Goal: Information Seeking & Learning: Find specific fact

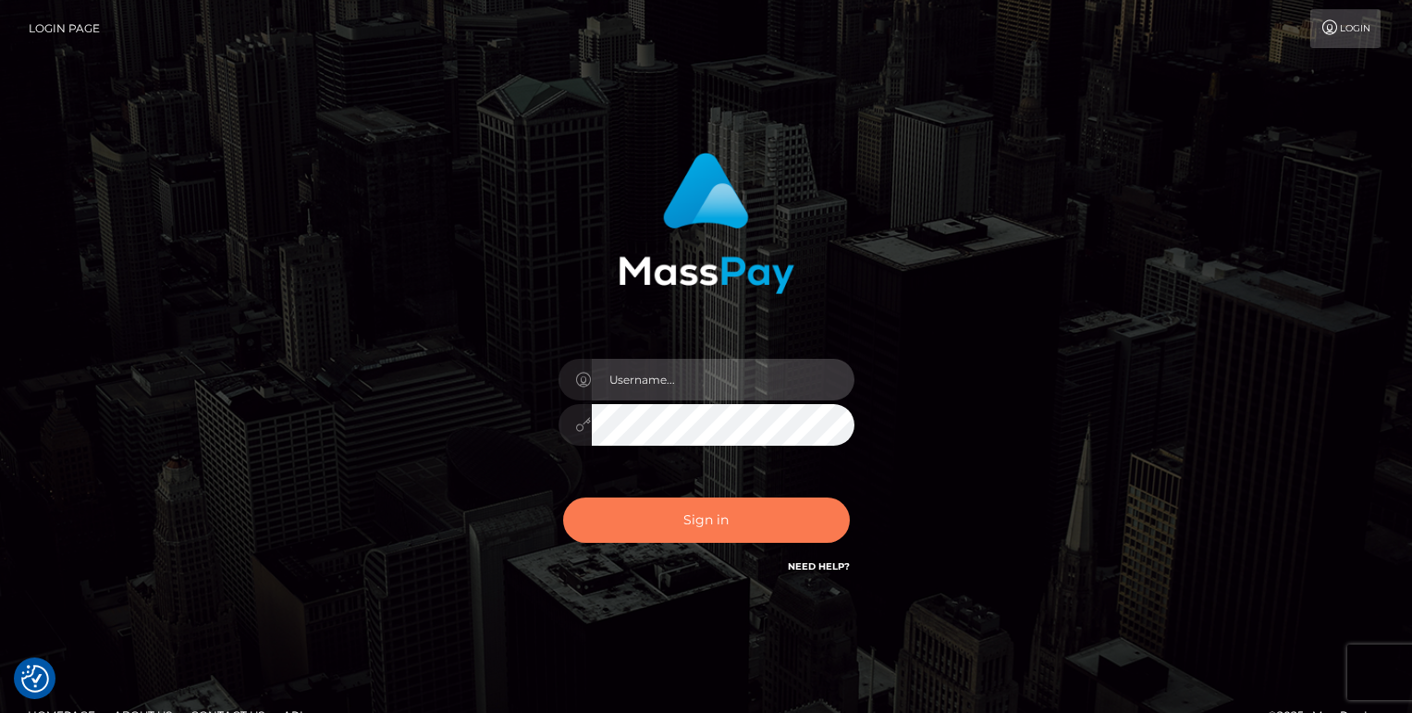
type input "grace.rush"
click at [736, 530] on button "Sign in" at bounding box center [706, 519] width 287 height 45
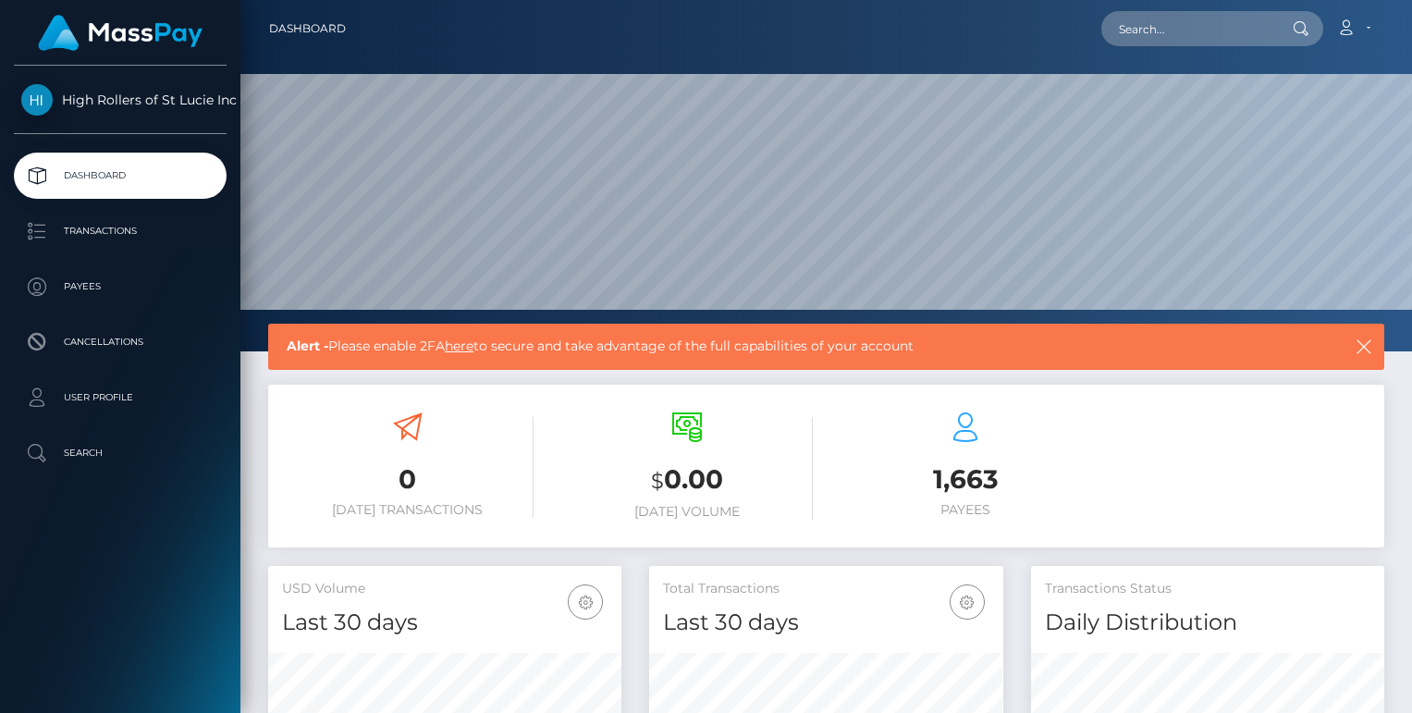
scroll to position [327, 353]
click at [121, 247] on link "Transactions" at bounding box center [120, 231] width 213 height 46
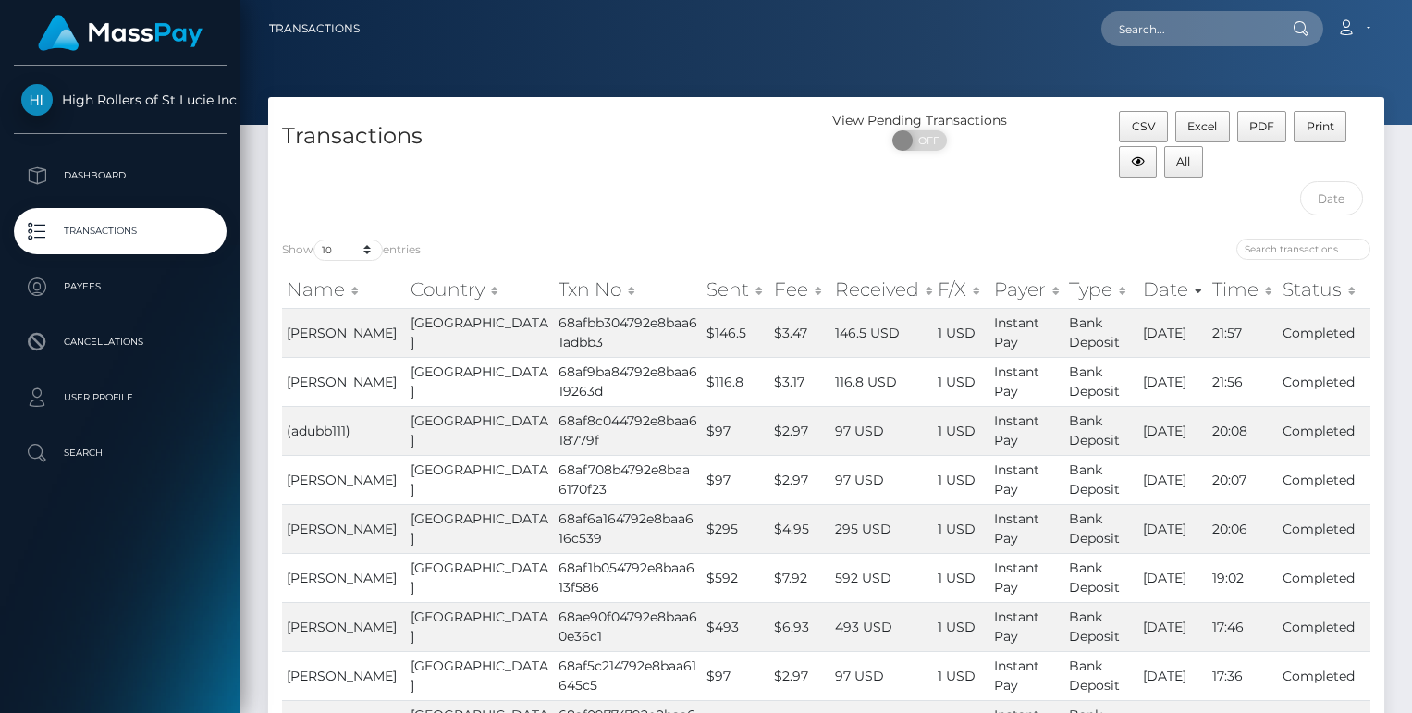
click at [361, 194] on div "Transactions" at bounding box center [547, 168] width 558 height 114
click at [364, 242] on select "10 25 50 100 250 500 1,000 3,500" at bounding box center [347, 249] width 69 height 21
select select "3500"
click at [315, 239] on select "10 25 50 100 250 500 1,000 3,500" at bounding box center [347, 249] width 69 height 21
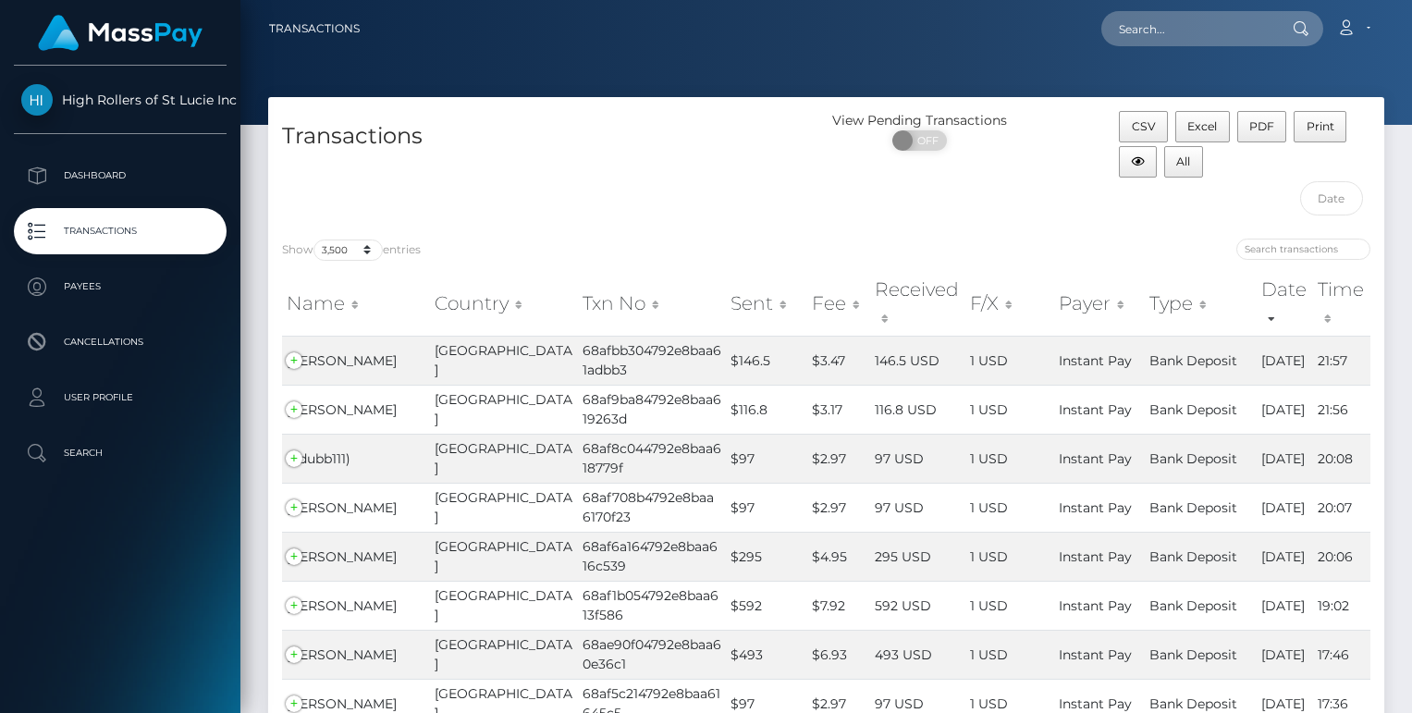
scroll to position [34080, 0]
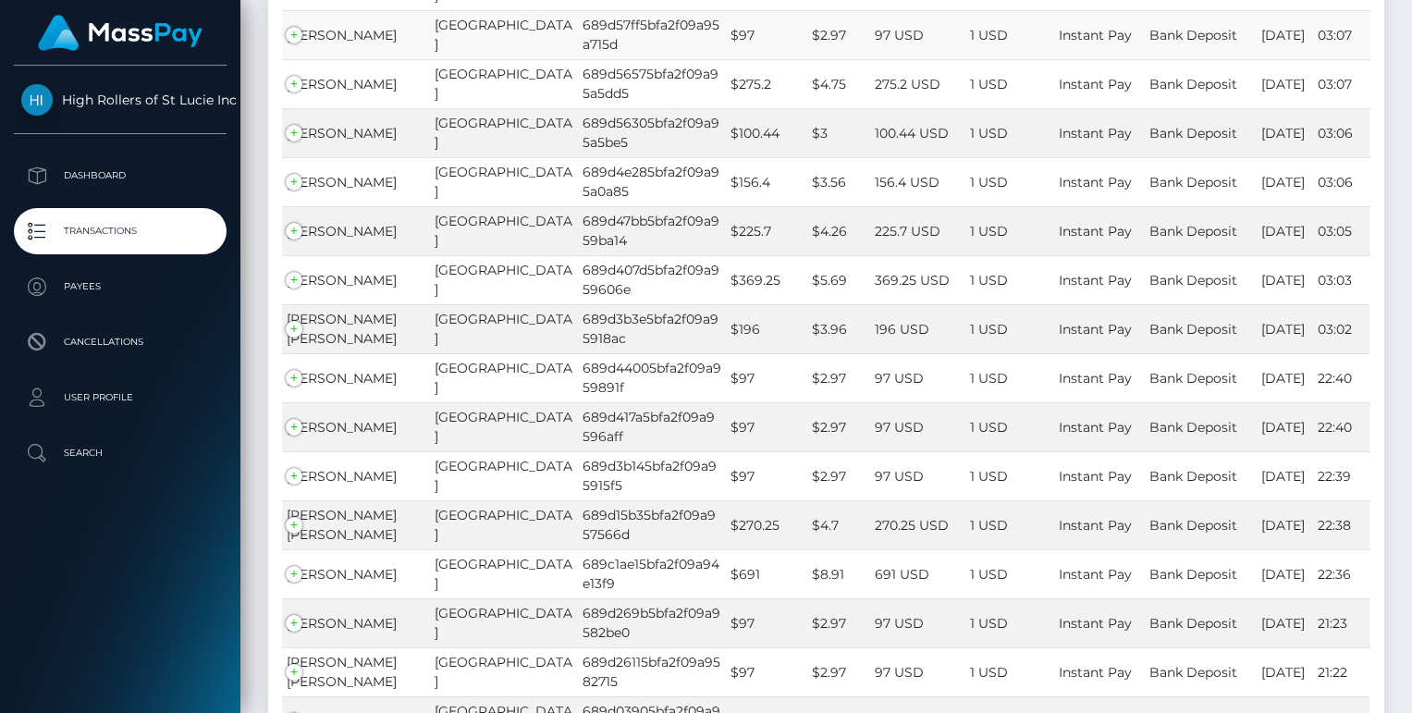
click at [298, 59] on td "[PERSON_NAME]" at bounding box center [356, 34] width 148 height 49
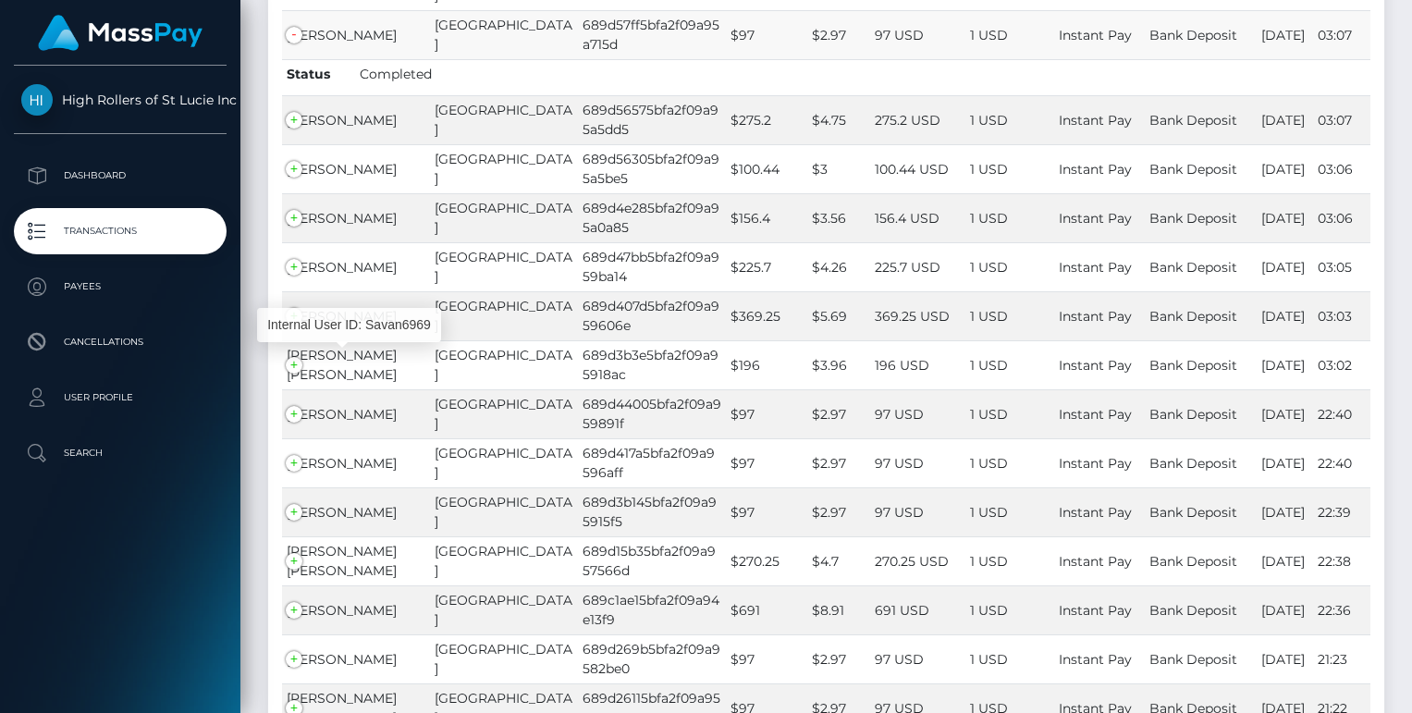
click at [381, 43] on span "[PERSON_NAME]" at bounding box center [342, 35] width 110 height 17
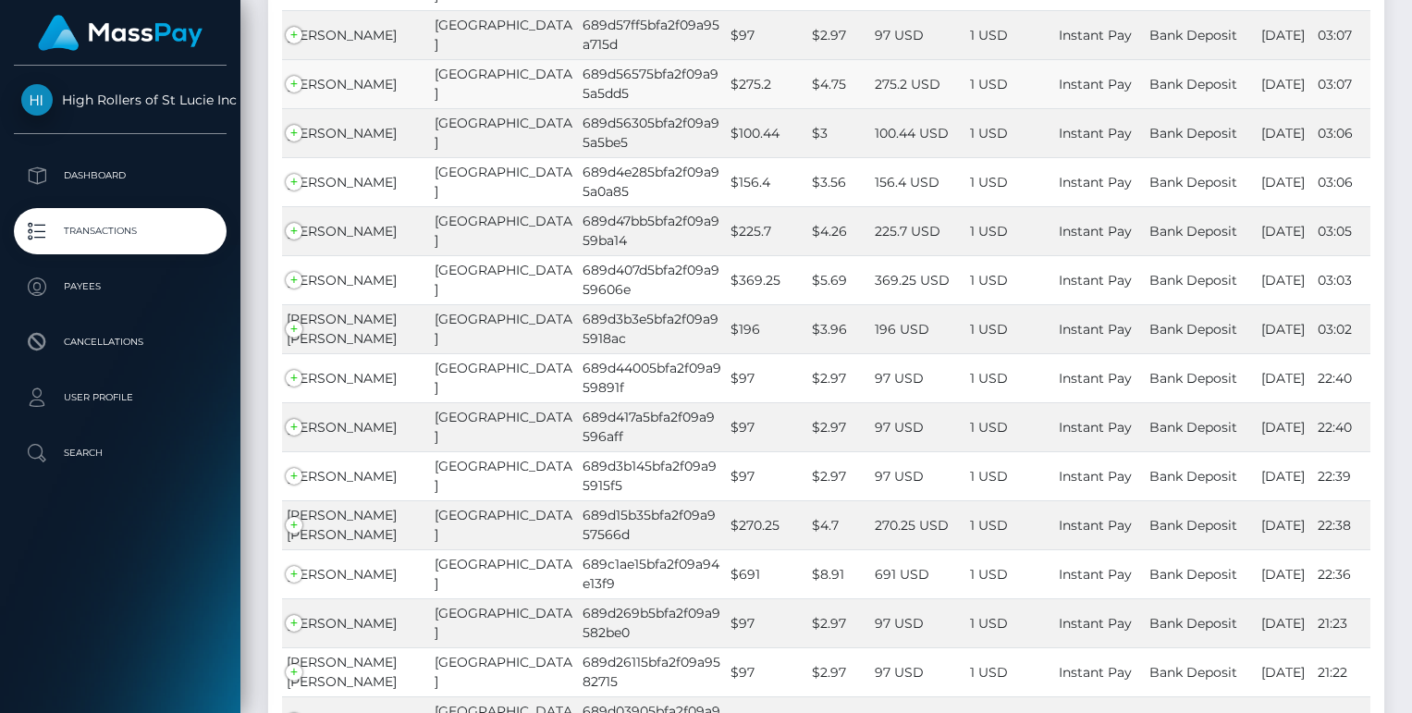
click at [388, 108] on td "Ryan Whitson" at bounding box center [356, 83] width 148 height 49
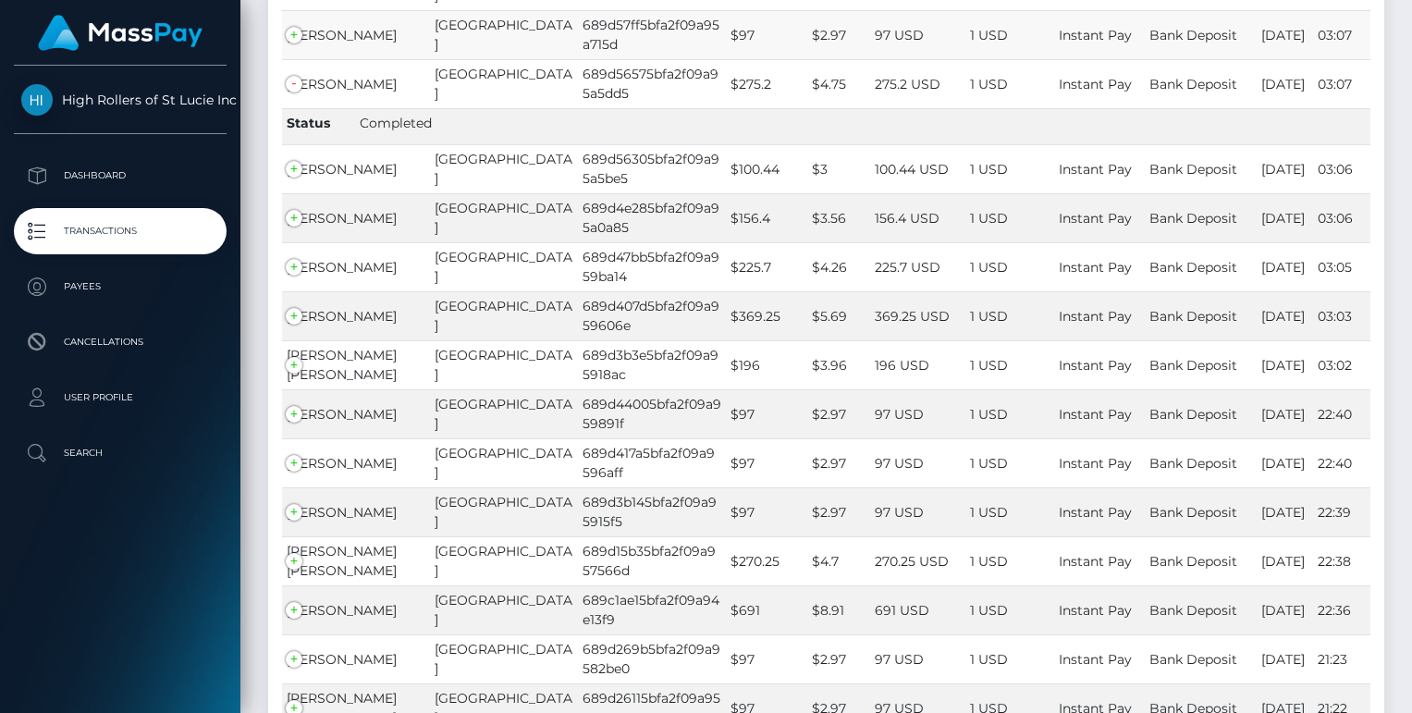
click at [295, 59] on td "[PERSON_NAME]" at bounding box center [356, 34] width 148 height 49
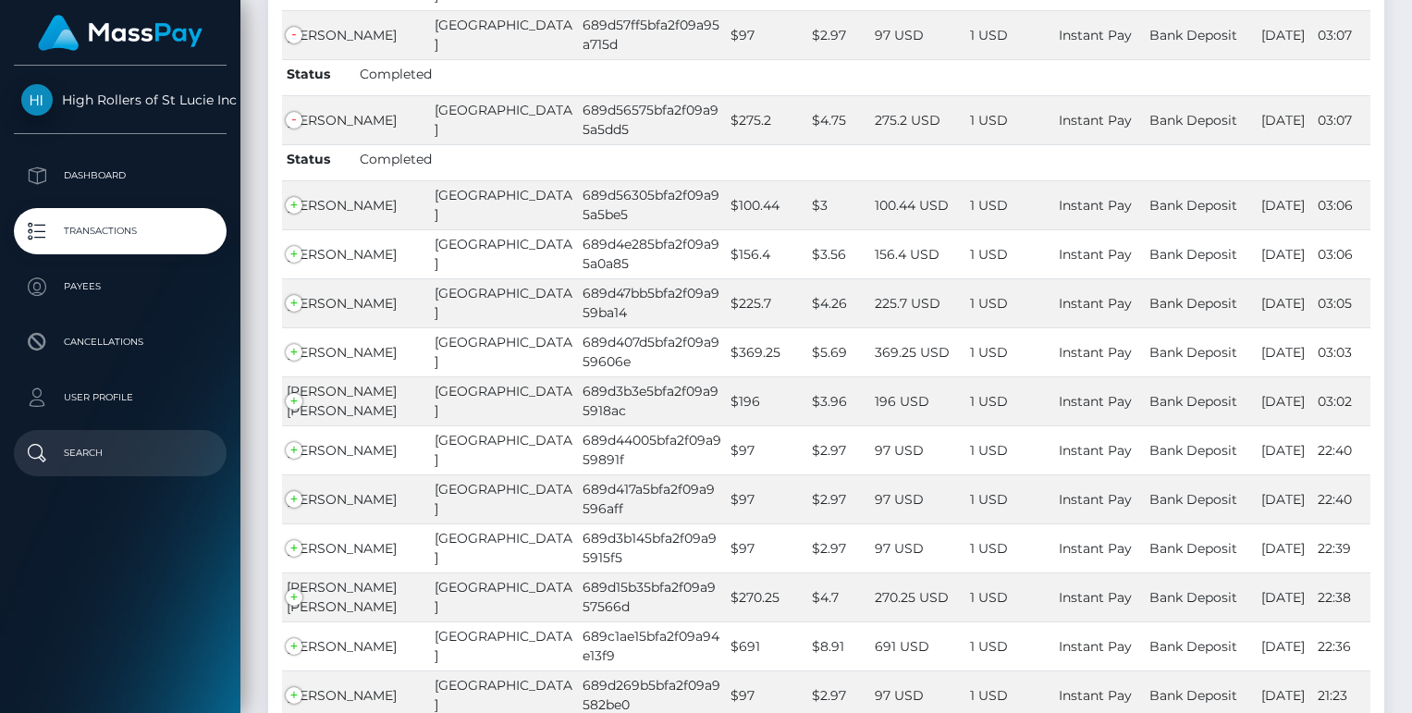
click at [110, 447] on p "Search" at bounding box center [120, 453] width 198 height 28
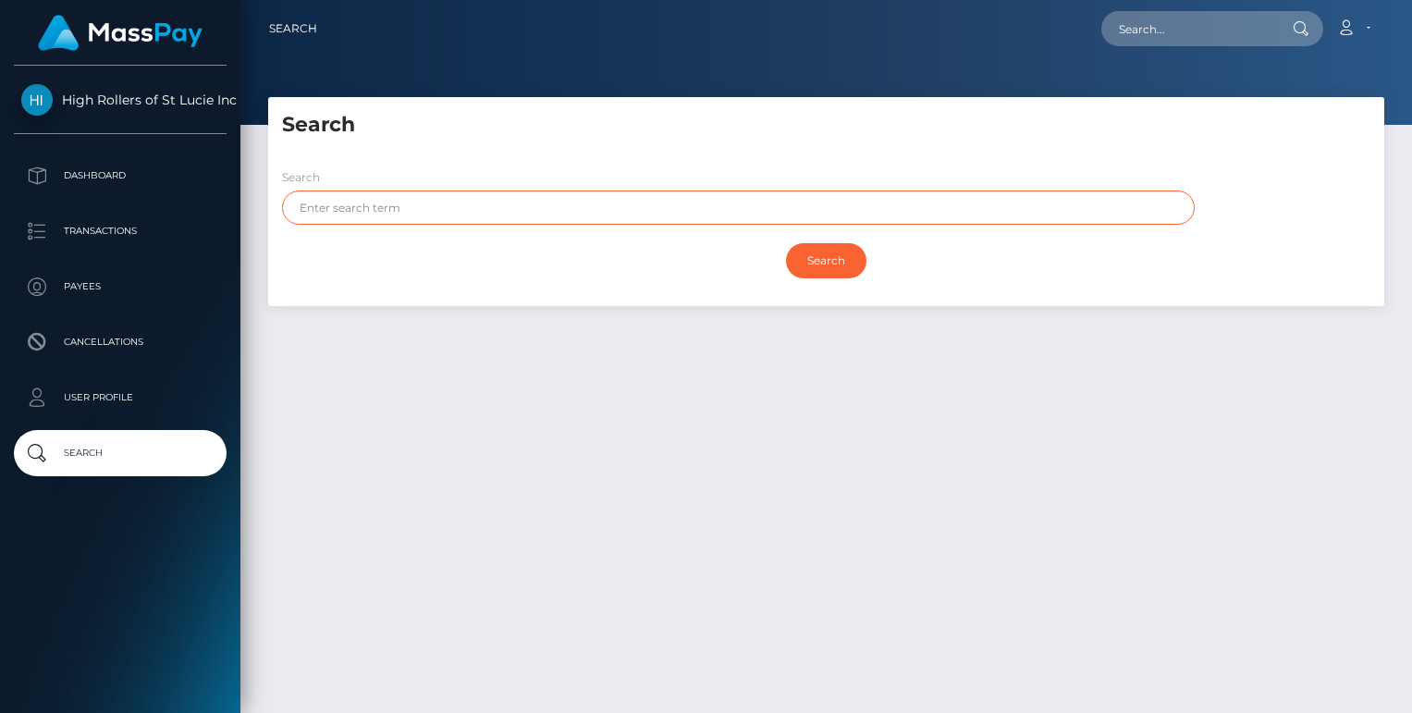
click at [622, 211] on input "text" at bounding box center [738, 207] width 913 height 34
paste input "Ballaro"
type input "Ballaro"
click at [816, 244] on input "Search" at bounding box center [826, 260] width 80 height 35
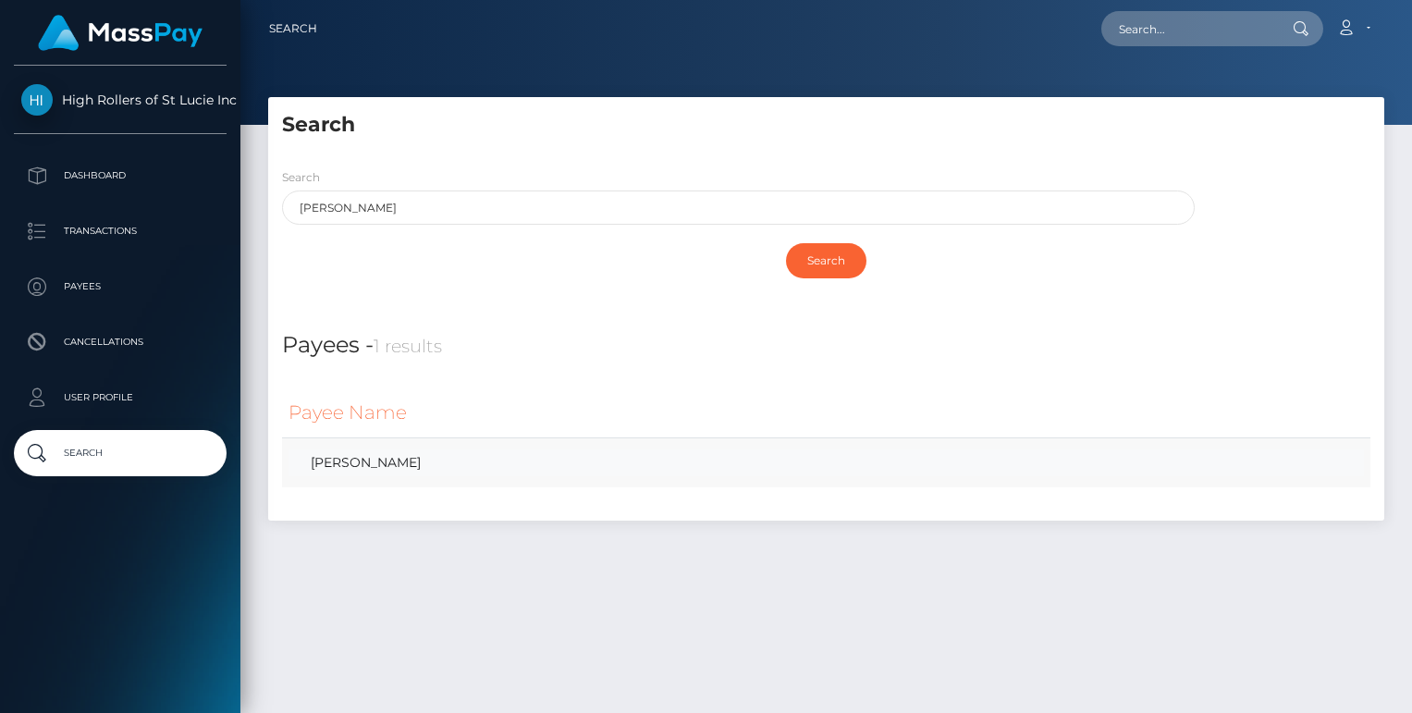
click at [393, 466] on link "[PERSON_NAME]" at bounding box center [825, 462] width 1075 height 27
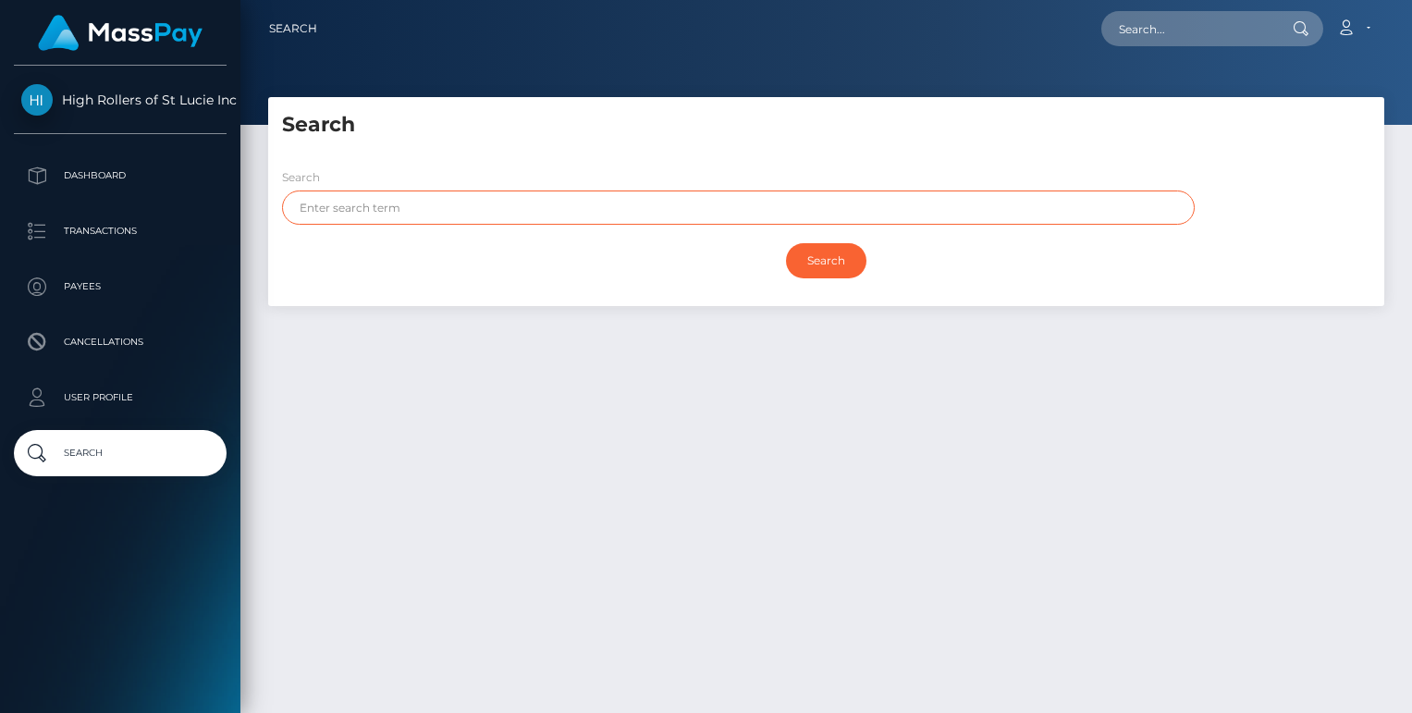
click at [658, 221] on input "text" at bounding box center [738, 207] width 913 height 34
paste input "[PERSON_NAME]"
type input "[PERSON_NAME]"
click at [844, 259] on input "Search" at bounding box center [826, 260] width 80 height 35
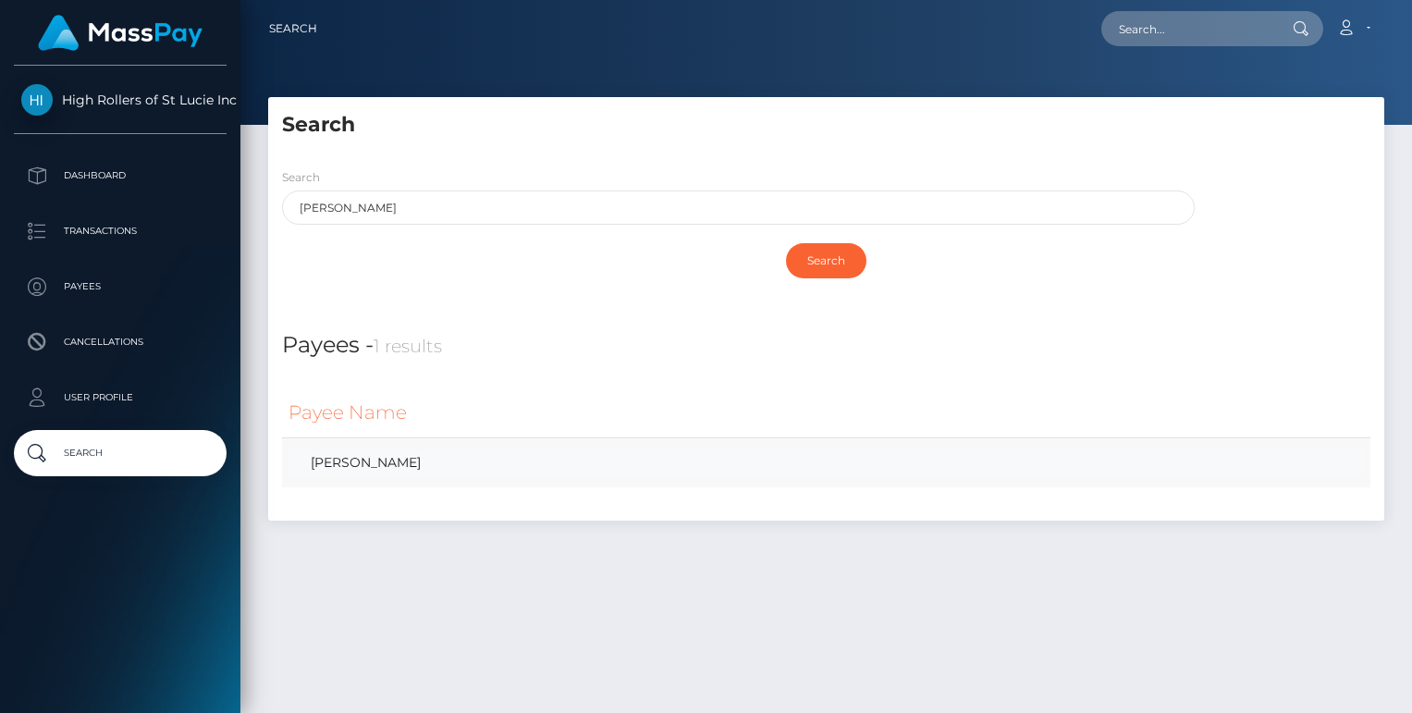
click at [366, 453] on link "[PERSON_NAME]" at bounding box center [825, 462] width 1075 height 27
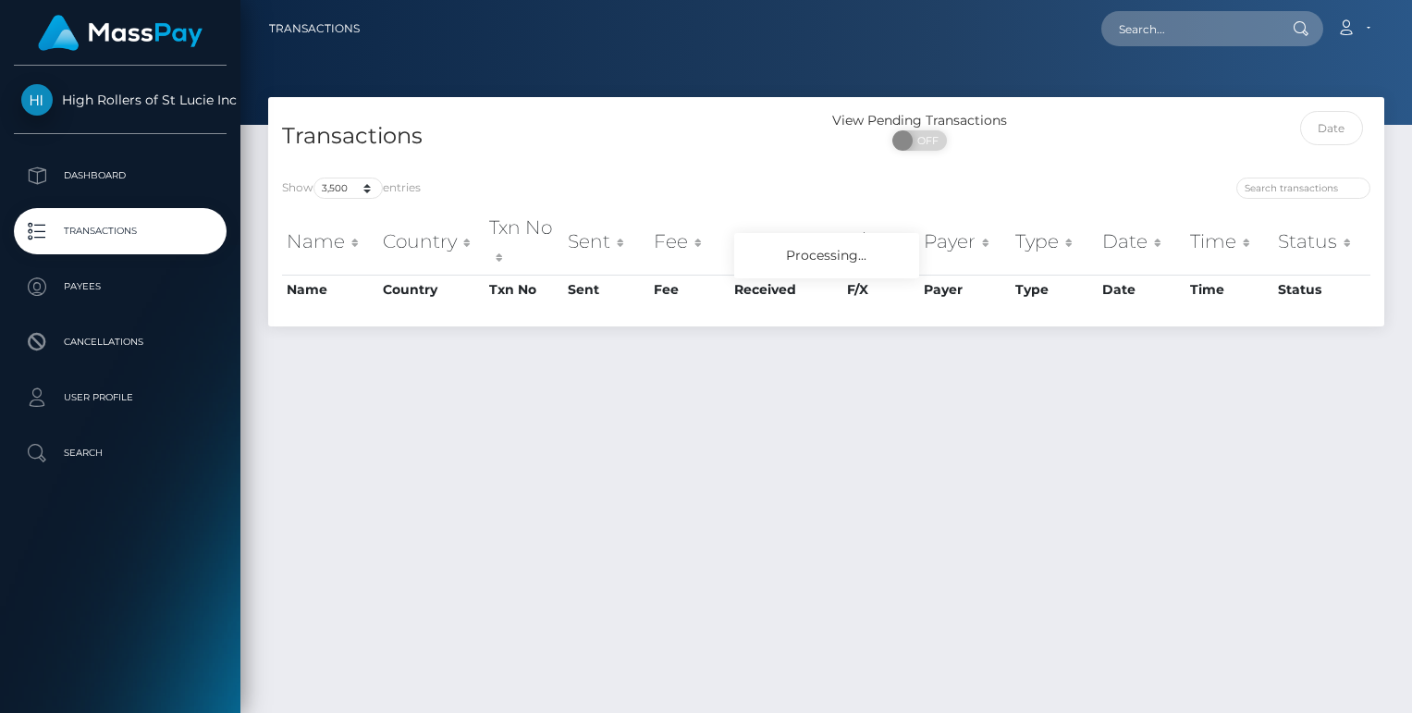
select select "3500"
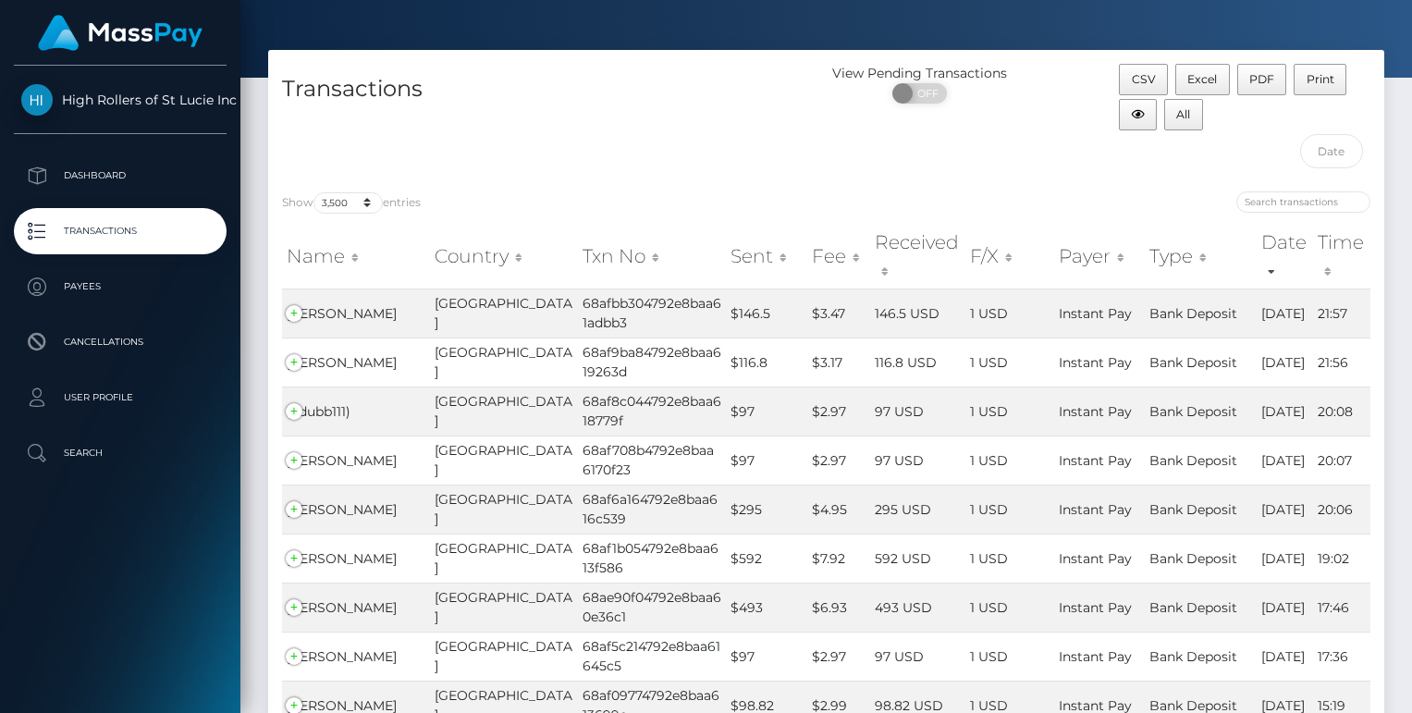
scroll to position [34080, 0]
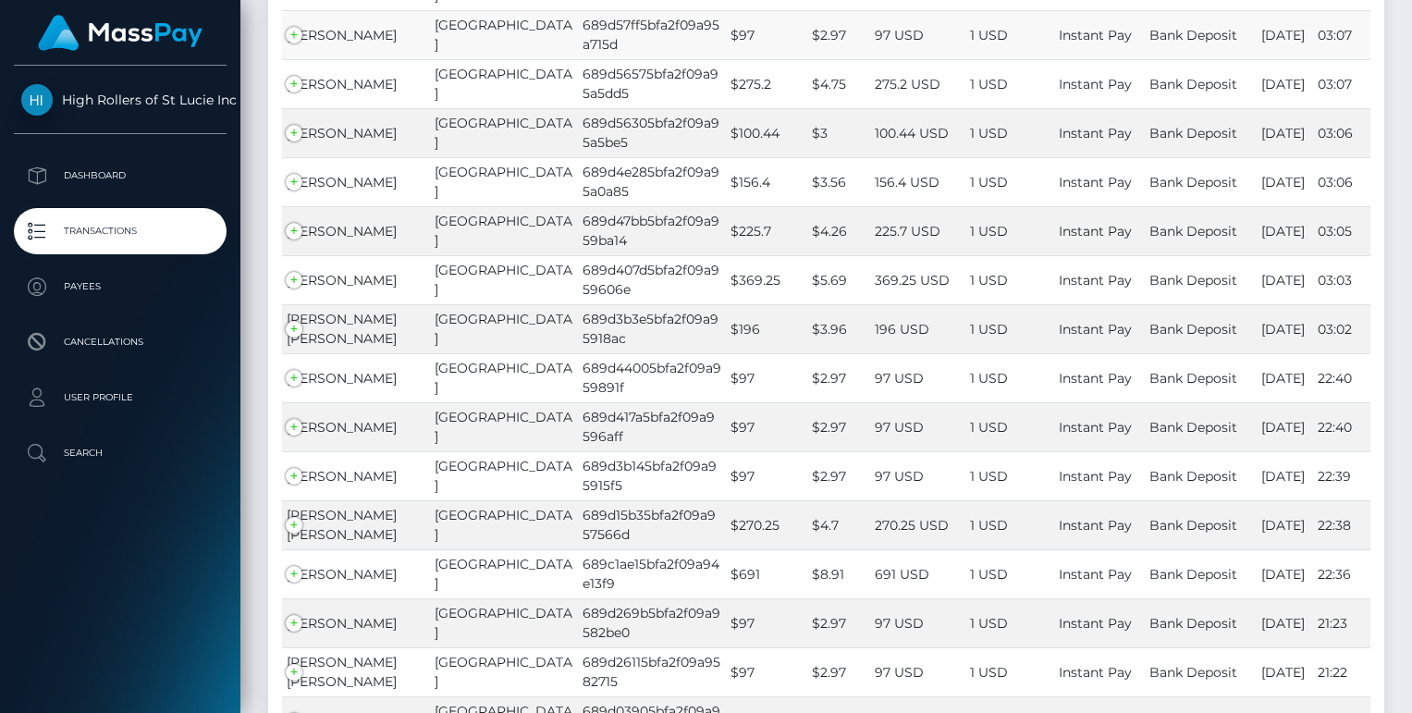
click at [283, 59] on td "[PERSON_NAME]" at bounding box center [356, 34] width 148 height 49
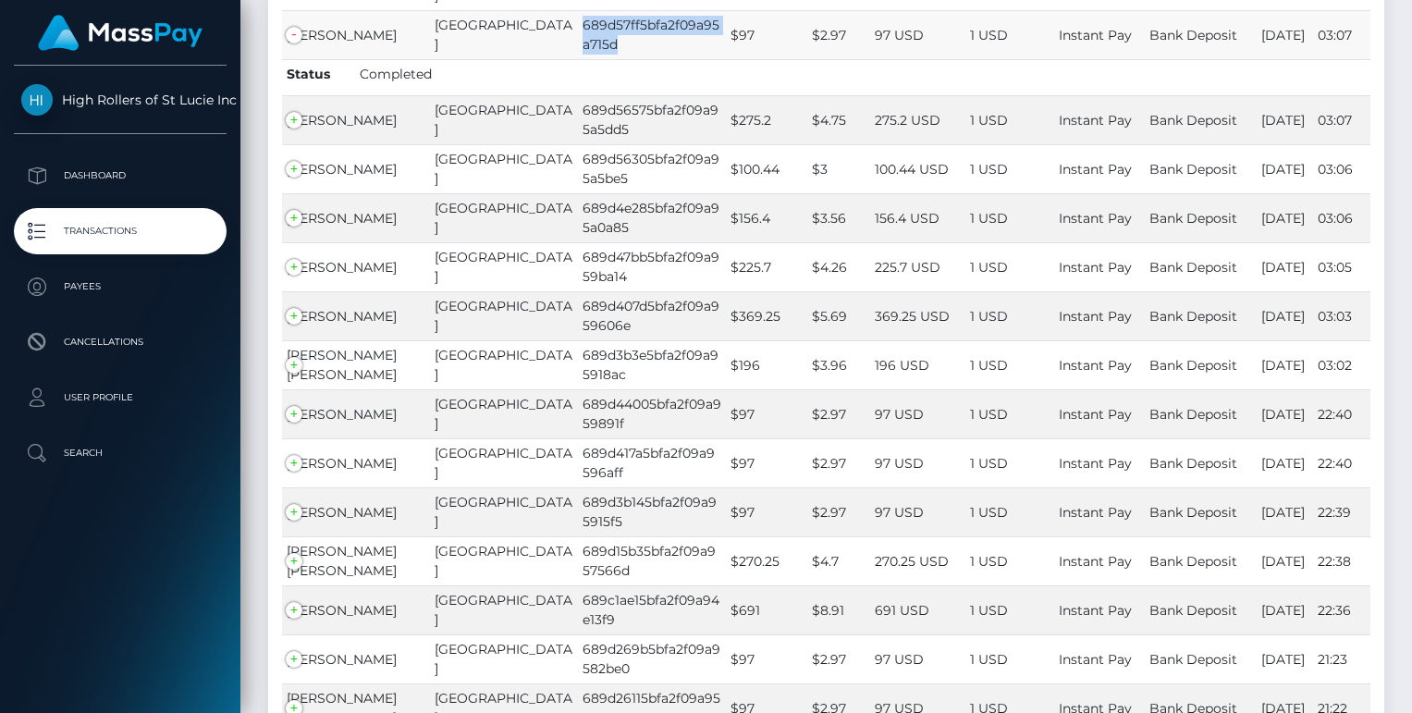
drag, startPoint x: 511, startPoint y: 342, endPoint x: 591, endPoint y: 375, distance: 86.2
click at [591, 59] on td "689d57ff5bfa2f09a95a715d" at bounding box center [652, 34] width 148 height 49
copy td "689d57ff5bfa2f09a95a715d"
